Goal: Transaction & Acquisition: Subscribe to service/newsletter

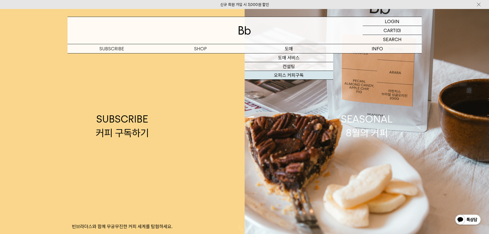
click at [289, 74] on link "오피스 커피구독" at bounding box center [289, 75] width 89 height 9
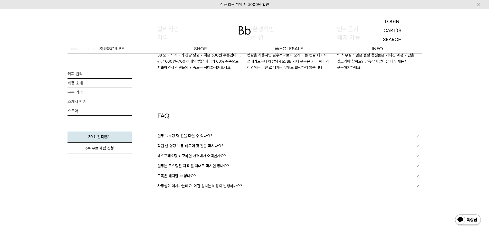
scroll to position [898, 0]
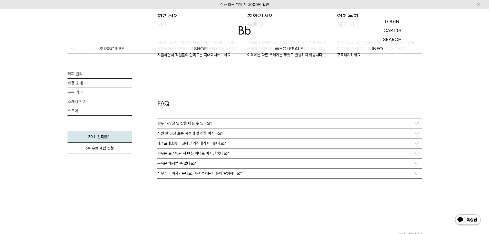
click at [206, 121] on p "원두 1kg 당 몇 잔을 마실 수 있나요?" at bounding box center [184, 123] width 55 height 5
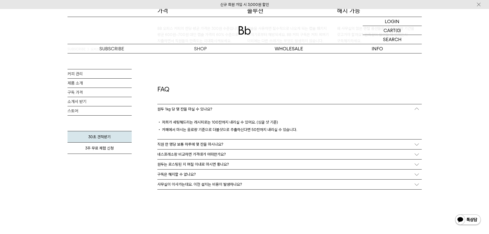
scroll to position [924, 0]
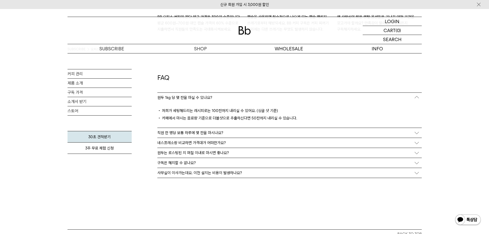
click at [214, 131] on p "직원 한 명당 보통 하루에 몇 잔을 마시나요?" at bounding box center [190, 132] width 66 height 5
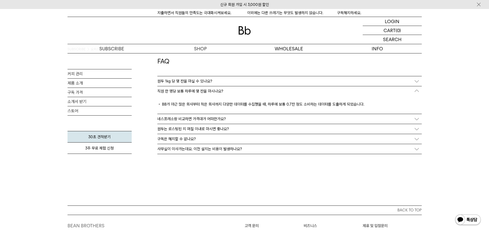
scroll to position [950, 0]
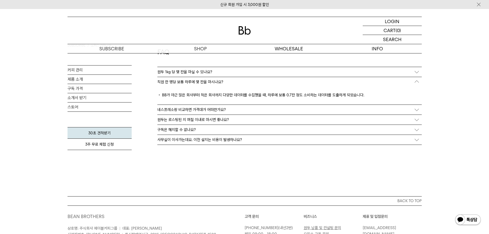
click at [216, 108] on p "네스프레소랑 비교하면 가격대가 어떠한가요?" at bounding box center [191, 109] width 69 height 5
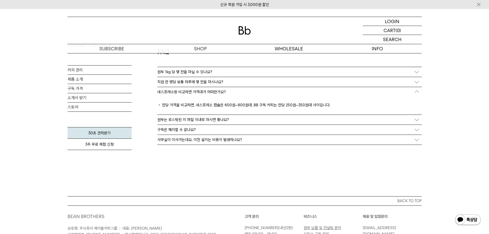
click at [222, 119] on p "원두는 로스팅된 지 며칠 이내로 마시면 좋나요?" at bounding box center [193, 119] width 72 height 5
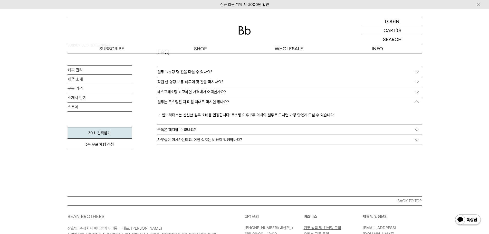
click at [204, 128] on div "구독은 해지할 수 없나요?" at bounding box center [289, 130] width 264 height 10
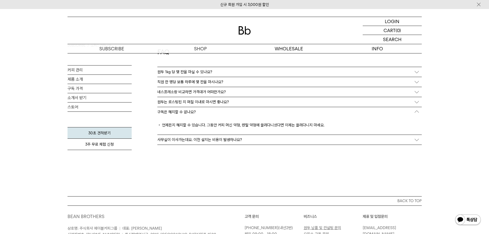
click at [178, 141] on p "사무실이 이사가는데요. 이전 설치는 비용이 발생하나요?" at bounding box center [199, 139] width 85 height 5
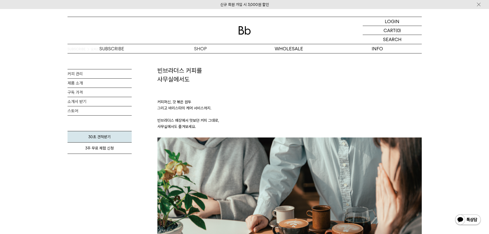
scroll to position [0, 0]
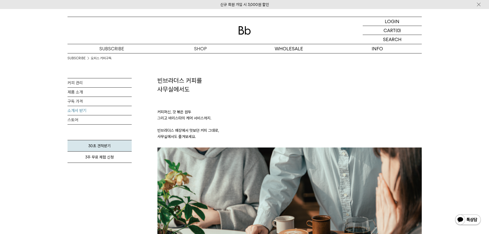
click at [100, 112] on link "소개서 받기" at bounding box center [99, 110] width 64 height 9
click at [94, 100] on link "구독 가격" at bounding box center [99, 101] width 64 height 9
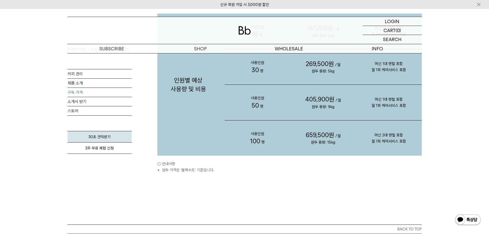
scroll to position [539, 0]
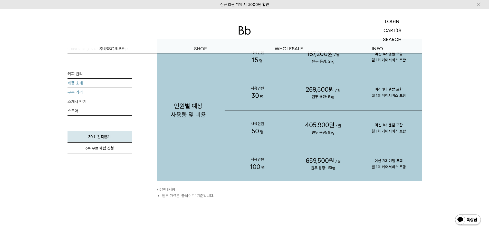
click at [95, 84] on link "제품 소개" at bounding box center [99, 83] width 64 height 9
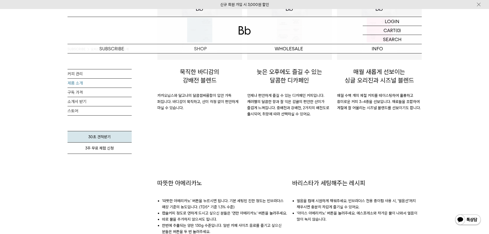
scroll to position [308, 0]
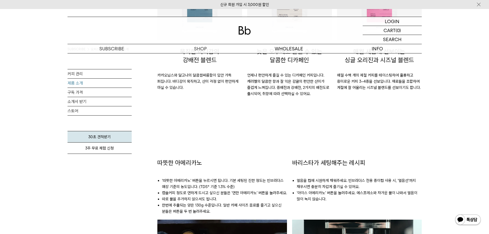
click at [233, 179] on li "'따뜻한 아메리카노' 버튼을 누르시면 됩니다. 기본 세팅된 진한 정도는 빈브라더스 매장 기준의 농도입니다. (TDS* 기준 1.3% 수준)" at bounding box center [224, 183] width 125 height 12
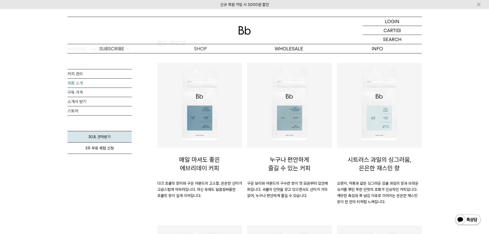
scroll to position [26, 0]
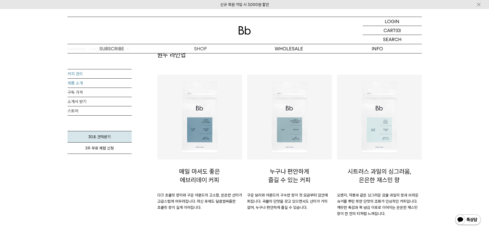
click at [78, 73] on link "커피 관리" at bounding box center [99, 73] width 64 height 9
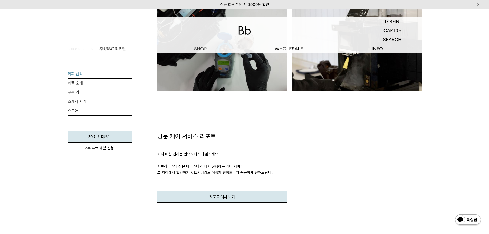
scroll to position [590, 0]
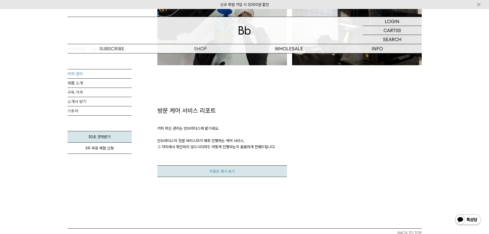
click at [251, 166] on link "리포트 예시 보기" at bounding box center [222, 171] width 130 height 12
click at [340, 159] on div "리포트 예시 보기" at bounding box center [289, 166] width 269 height 22
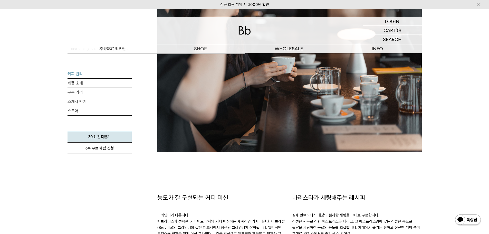
scroll to position [180, 0]
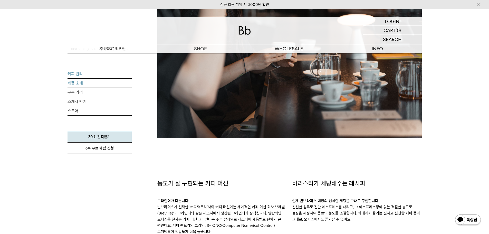
click at [81, 83] on link "제품 소개" at bounding box center [99, 83] width 64 height 9
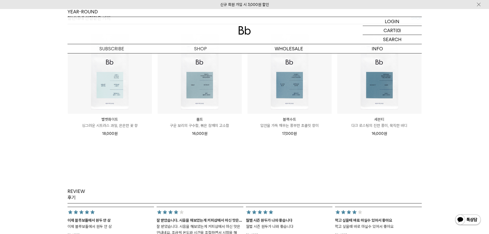
scroll to position [642, 0]
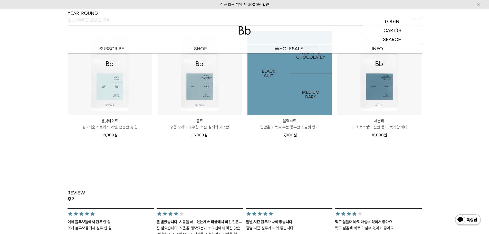
click at [316, 103] on img at bounding box center [289, 73] width 84 height 84
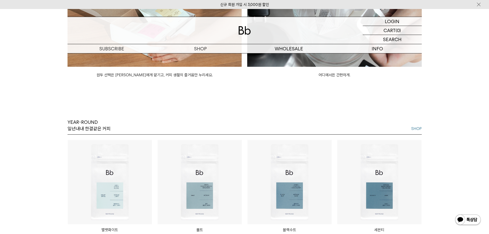
scroll to position [616, 0]
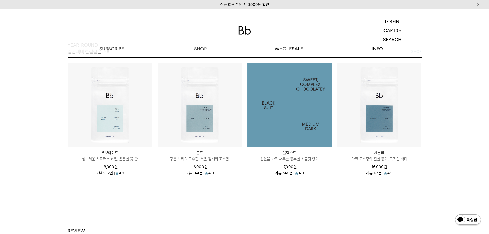
click at [289, 117] on img at bounding box center [289, 105] width 84 height 84
